Goal: Find specific page/section: Find specific page/section

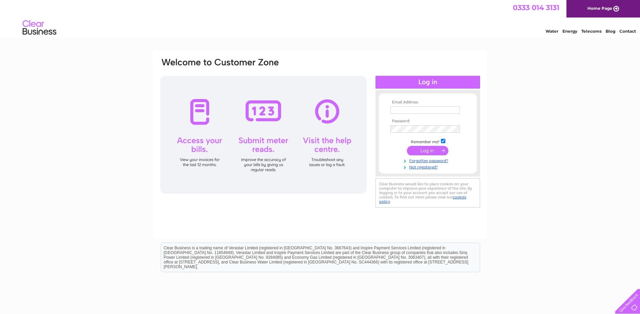
click at [405, 110] on input "text" at bounding box center [424, 110] width 69 height 7
type input "[EMAIL_ADDRESS][DOMAIN_NAME]"
click at [407, 147] on input "submit" at bounding box center [427, 151] width 41 height 9
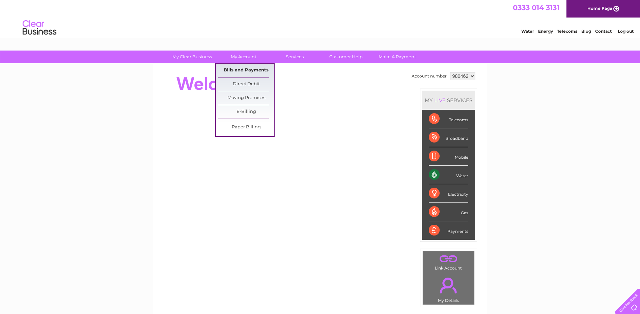
click at [246, 70] on link "Bills and Payments" at bounding box center [246, 70] width 56 height 13
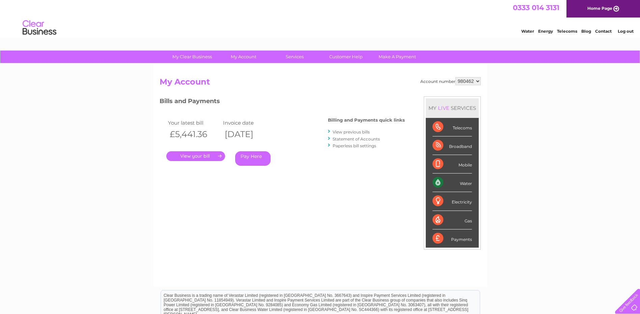
click at [192, 155] on link "." at bounding box center [195, 156] width 59 height 10
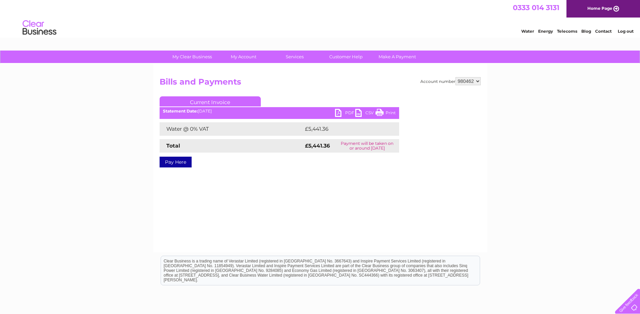
click at [347, 112] on link "PDF" at bounding box center [345, 114] width 20 height 10
